Goal: Transaction & Acquisition: Book appointment/travel/reservation

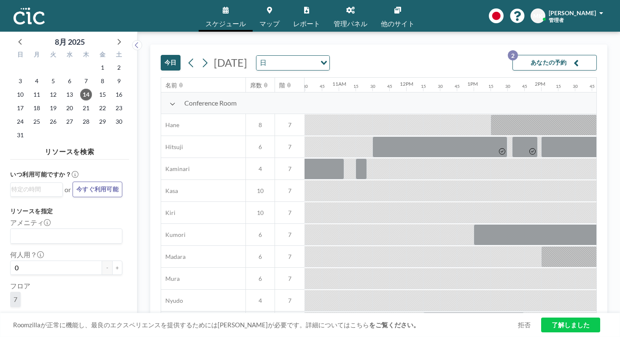
scroll to position [0, 732]
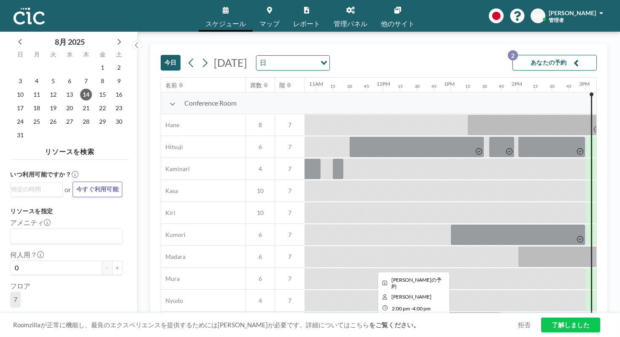
click at [518, 246] on div at bounding box center [585, 256] width 135 height 21
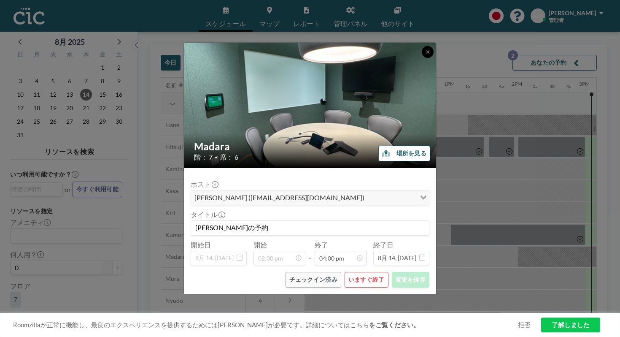
click at [425, 54] on icon at bounding box center [427, 51] width 5 height 5
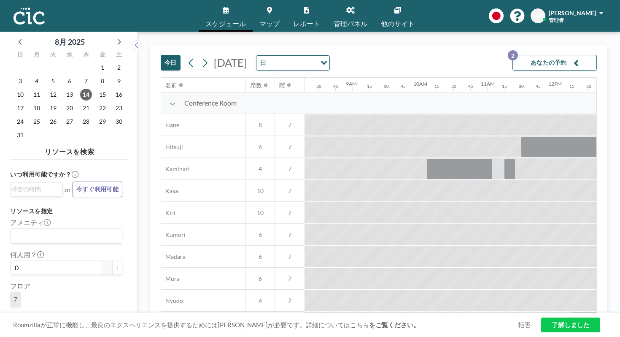
scroll to position [0, 617]
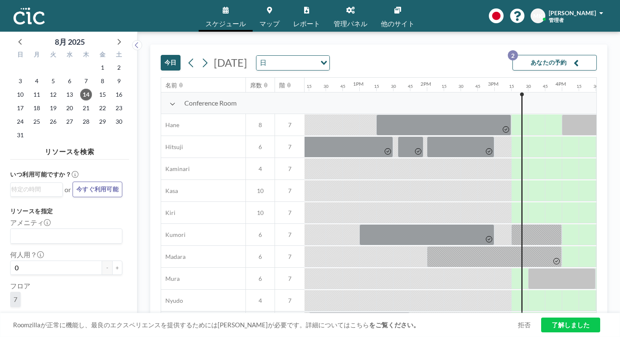
scroll to position [405, 823]
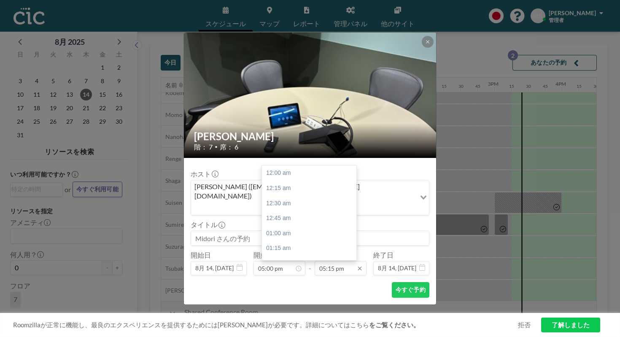
click at [339, 261] on input "05:15 pm" at bounding box center [341, 268] width 52 height 14
click at [328, 287] on div "05:30 pm" at bounding box center [309, 294] width 95 height 15
type input "05:30 pm"
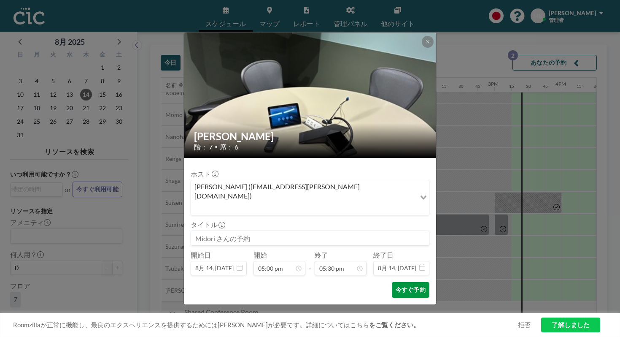
click at [392, 282] on button "今すぐ予約" at bounding box center [411, 290] width 38 height 16
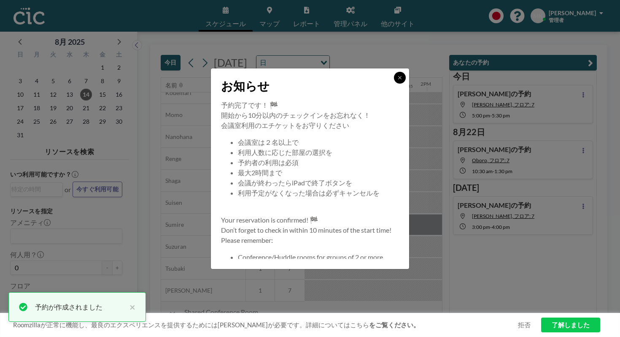
click at [394, 84] on button at bounding box center [400, 78] width 12 height 12
